Goal: Information Seeking & Learning: Learn about a topic

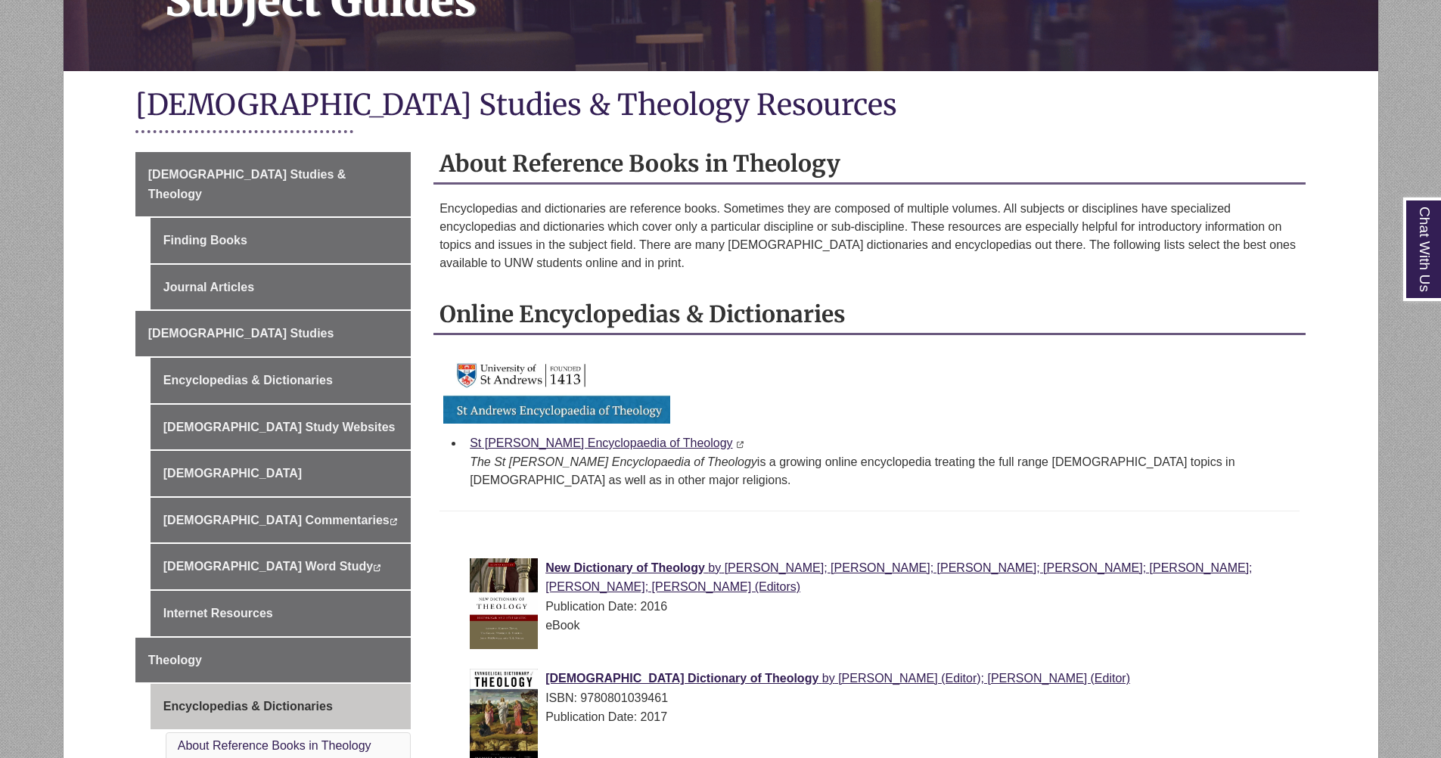
scroll to position [272, 0]
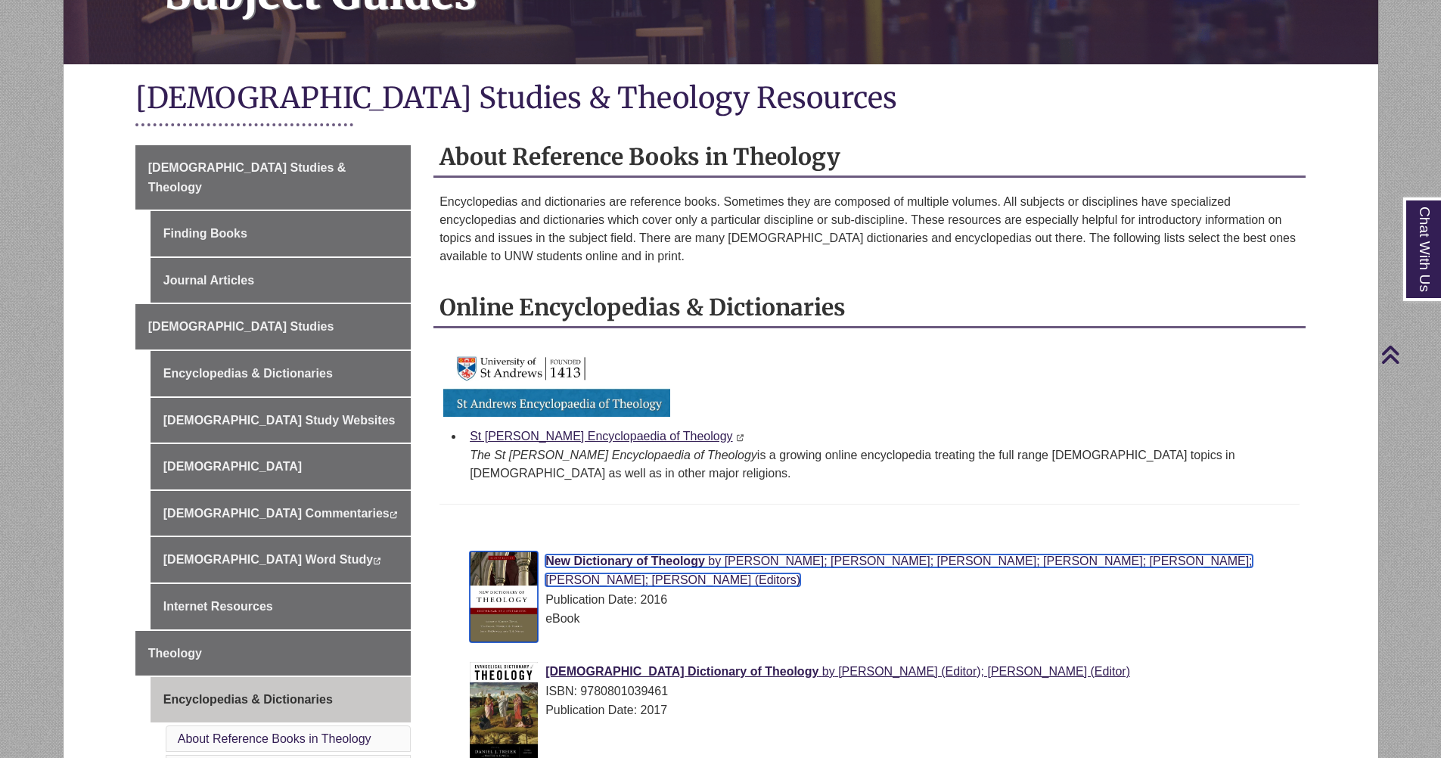
click at [635, 564] on span "New Dictionary of Theology" at bounding box center [625, 560] width 160 height 13
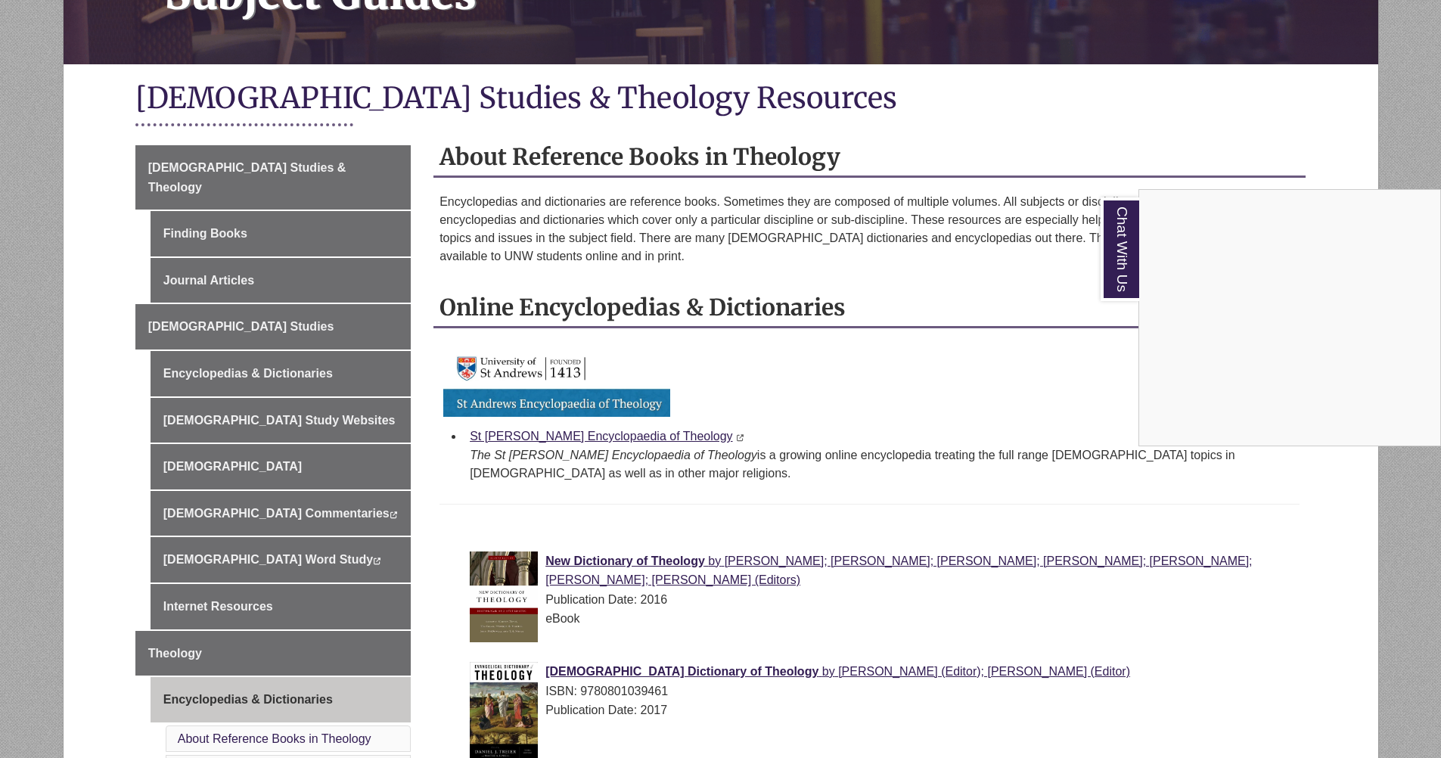
click at [205, 493] on div "Chat With Us" at bounding box center [720, 379] width 1441 height 758
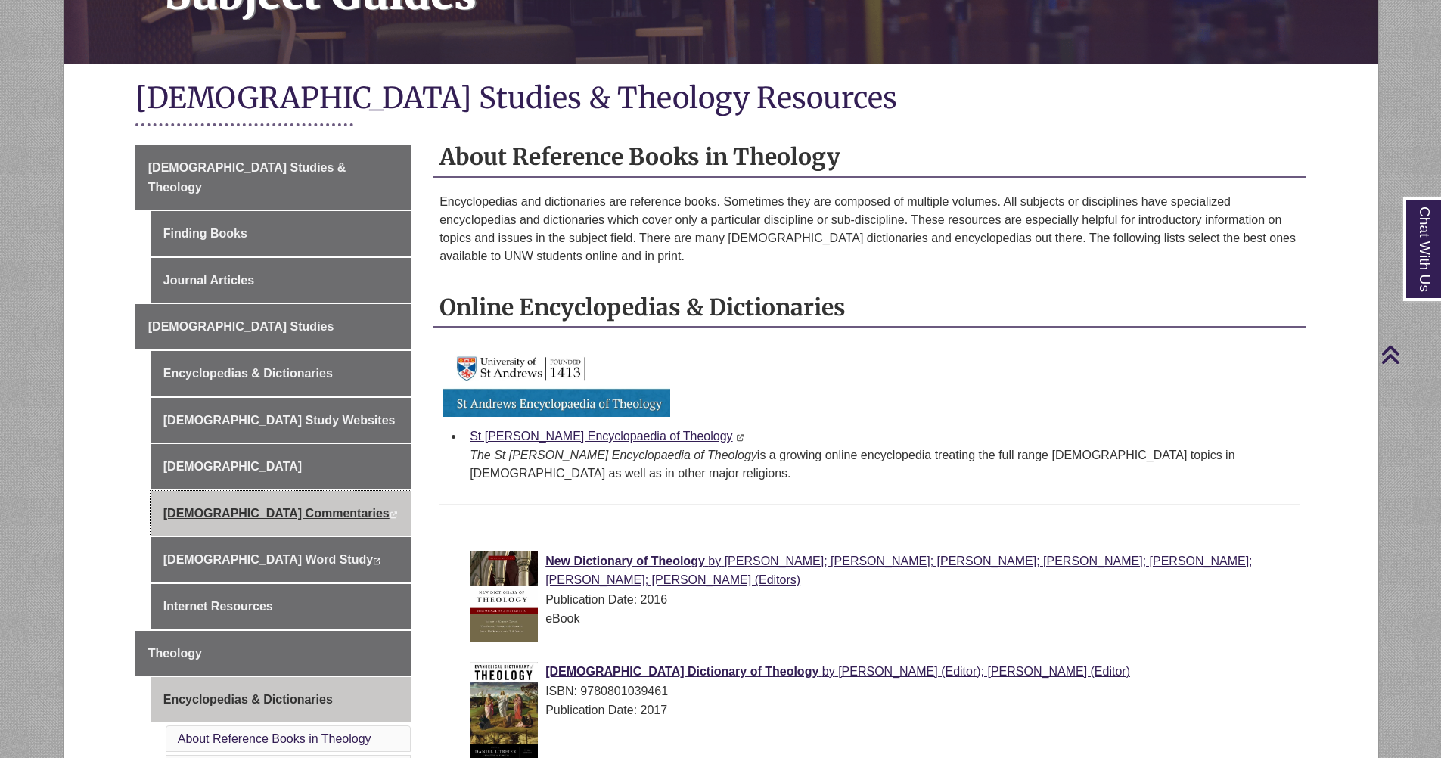
click at [201, 495] on link "[DEMOGRAPHIC_DATA] Commentaries This link opens in a new window This link opens…" at bounding box center [281, 513] width 260 height 45
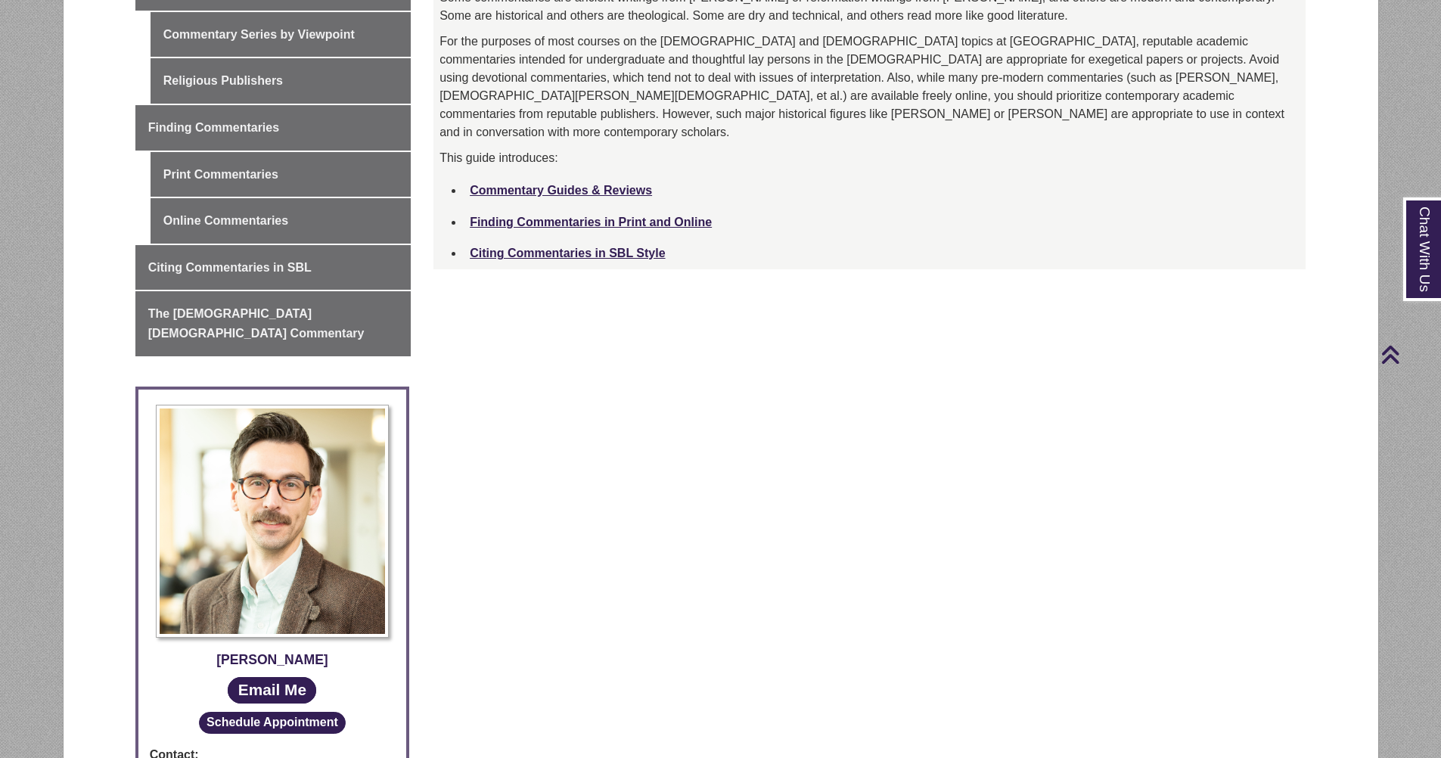
scroll to position [363, 0]
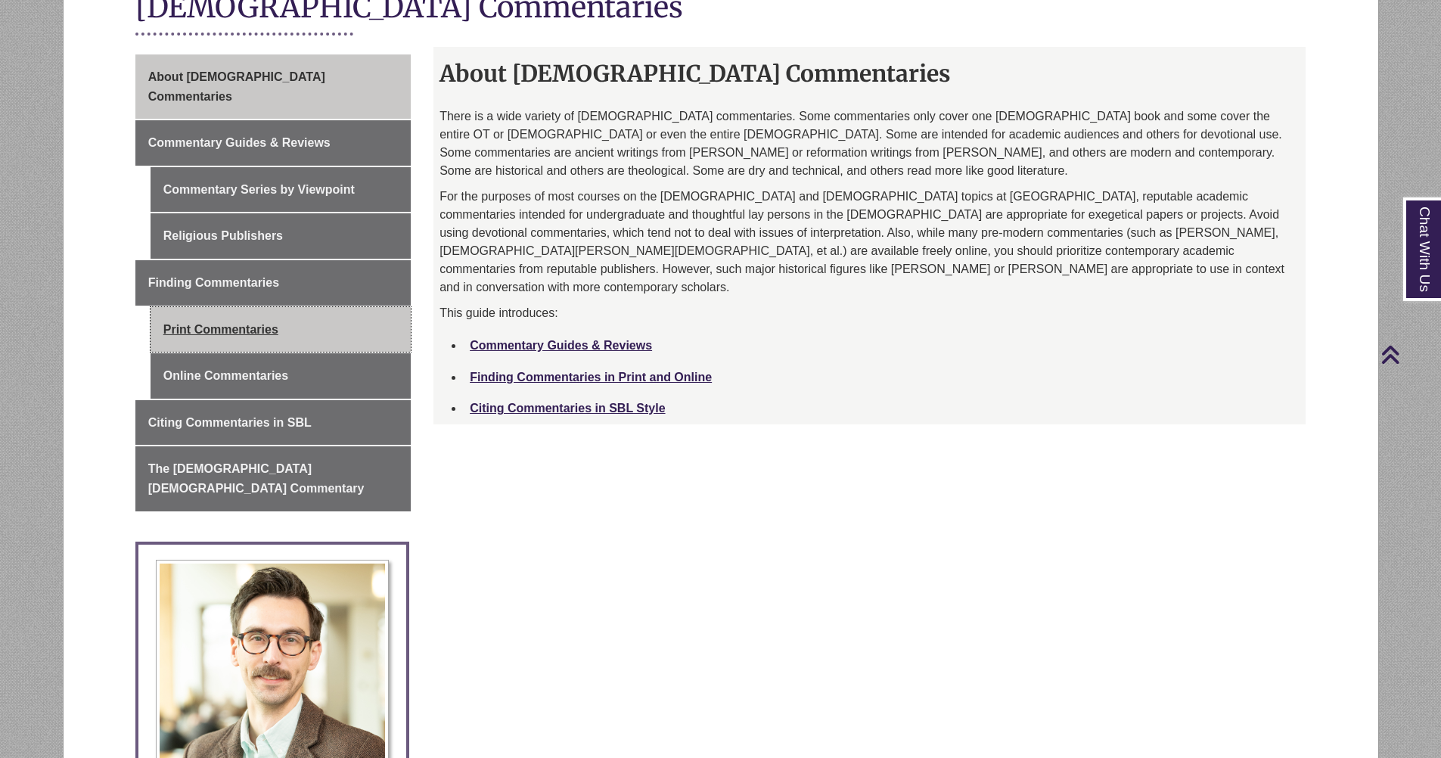
click at [206, 307] on link "Print Commentaries" at bounding box center [281, 329] width 260 height 45
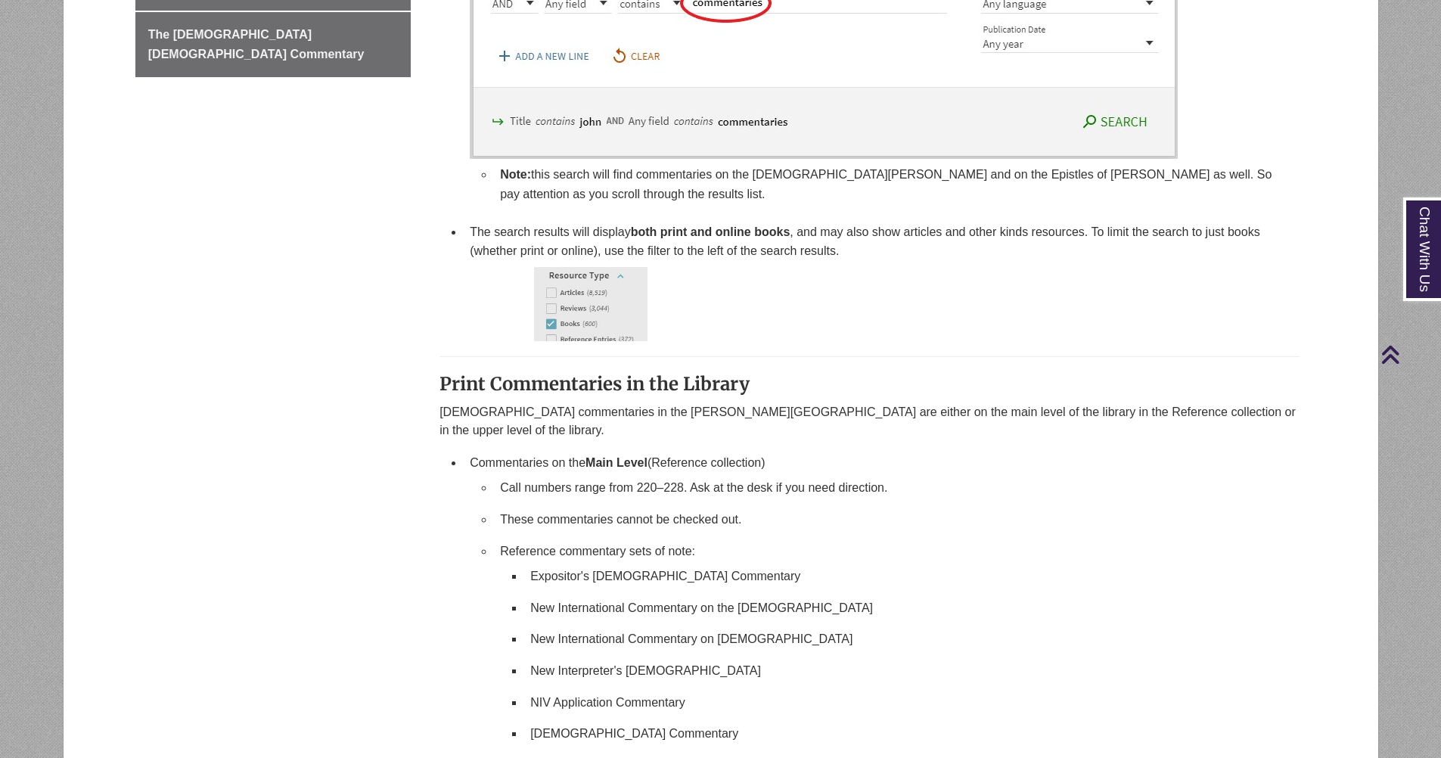
scroll to position [908, 0]
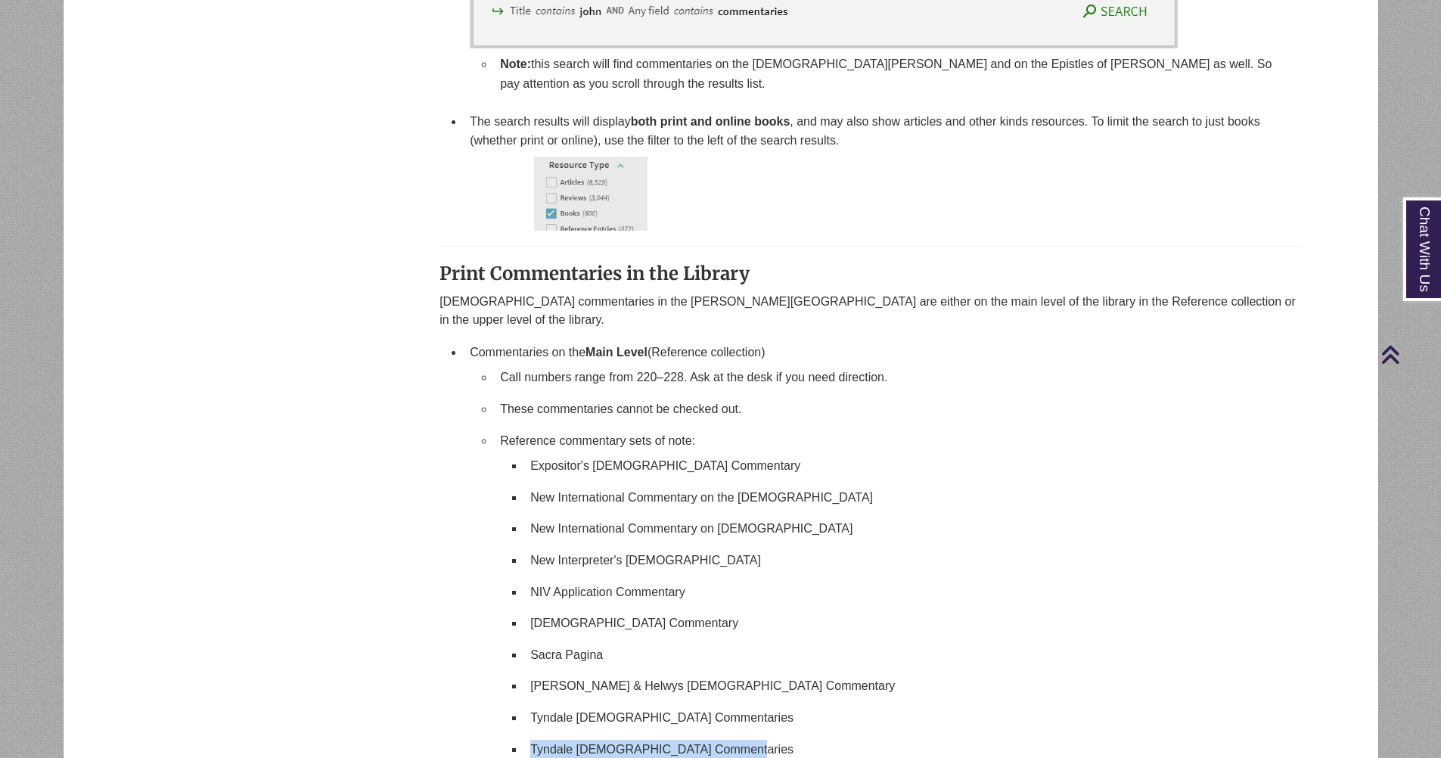
drag, startPoint x: 533, startPoint y: 709, endPoint x: 750, endPoint y: 711, distance: 217.1
click at [753, 734] on li "Tyndale [DEMOGRAPHIC_DATA] Commentaries" at bounding box center [905, 750] width 763 height 32
copy li "Tyndale [DEMOGRAPHIC_DATA] Commentaries"
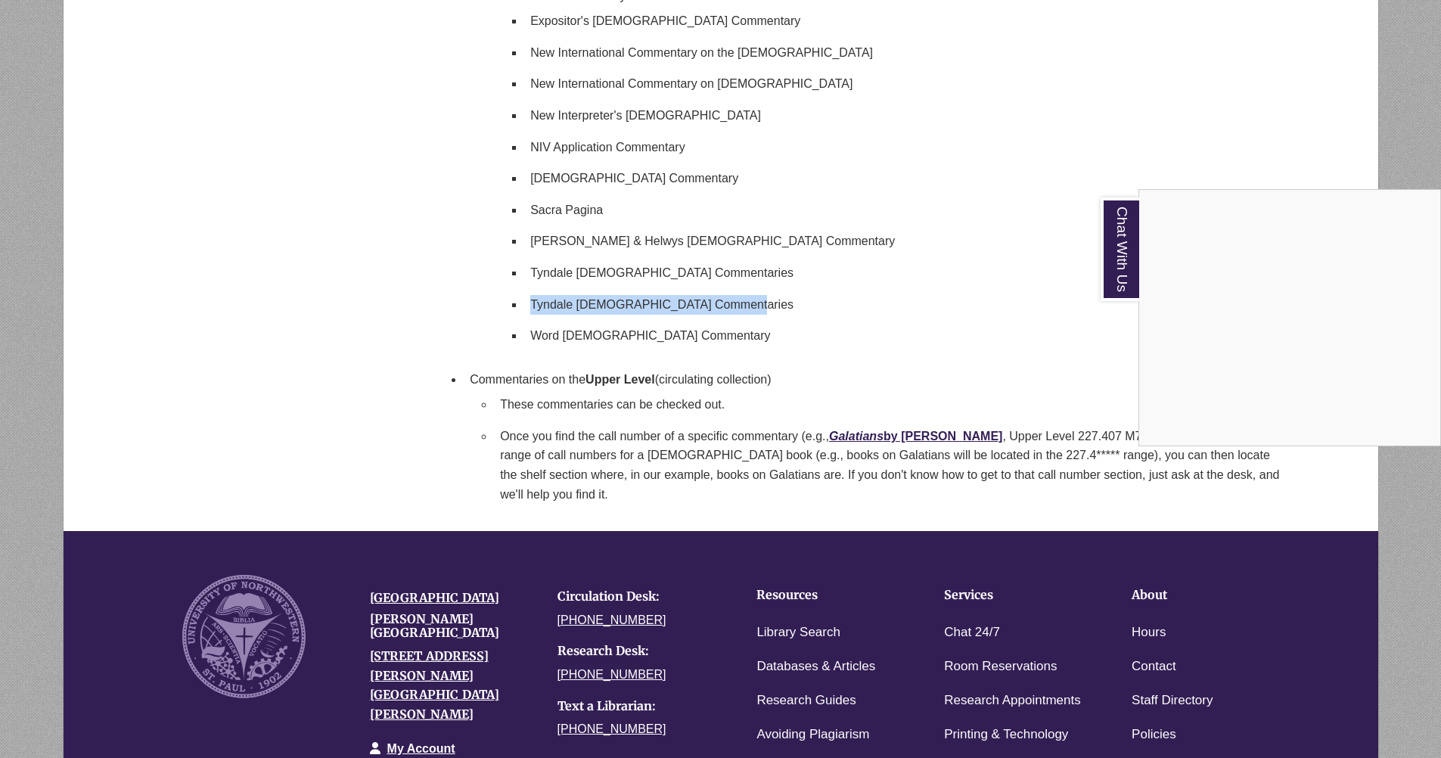
scroll to position [1362, 0]
